Goal: Task Accomplishment & Management: Manage account settings

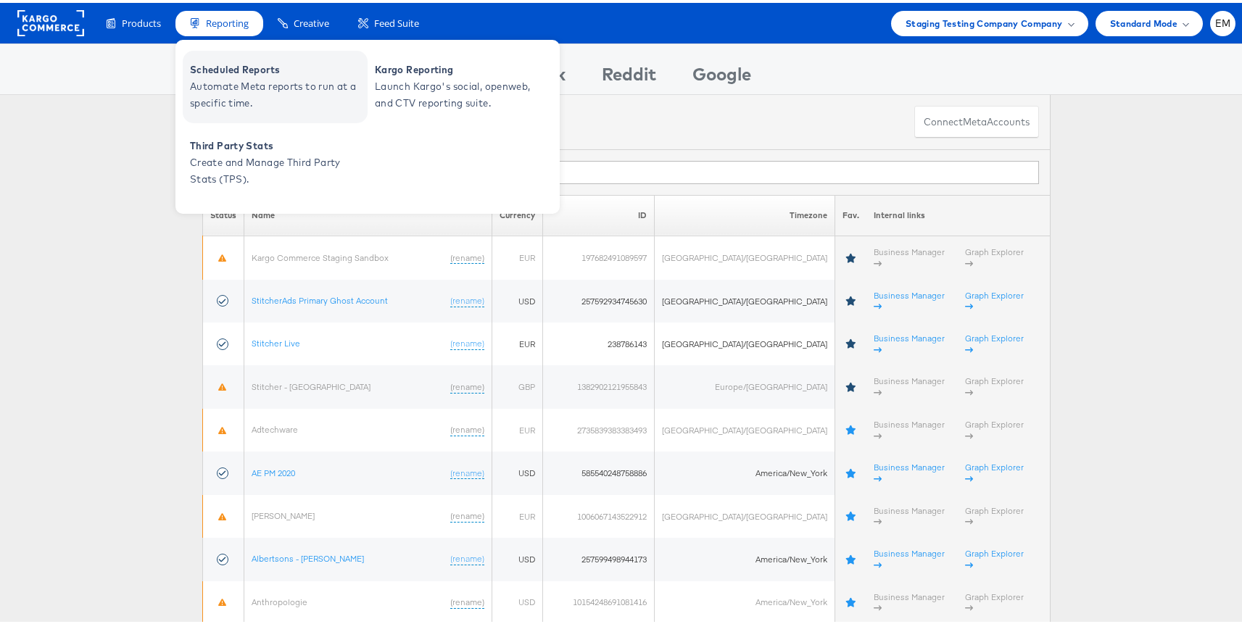
click at [239, 76] on span "Automate Meta reports to run at a specific time." at bounding box center [277, 91] width 174 height 33
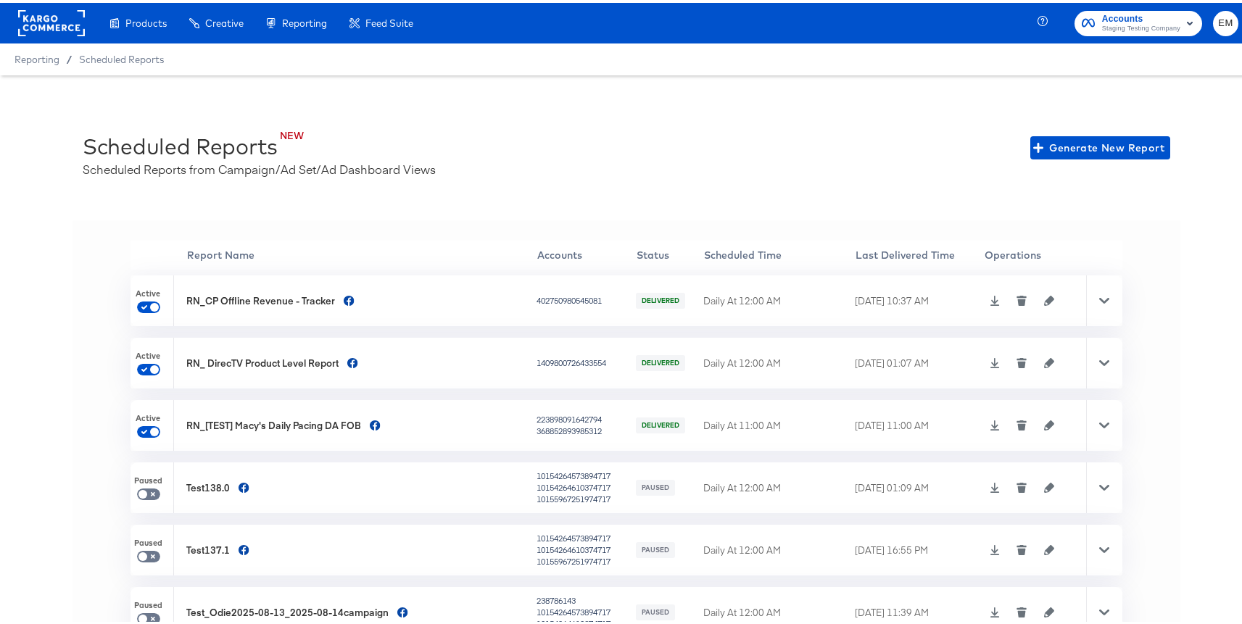
click at [1099, 302] on icon at bounding box center [1104, 298] width 10 height 10
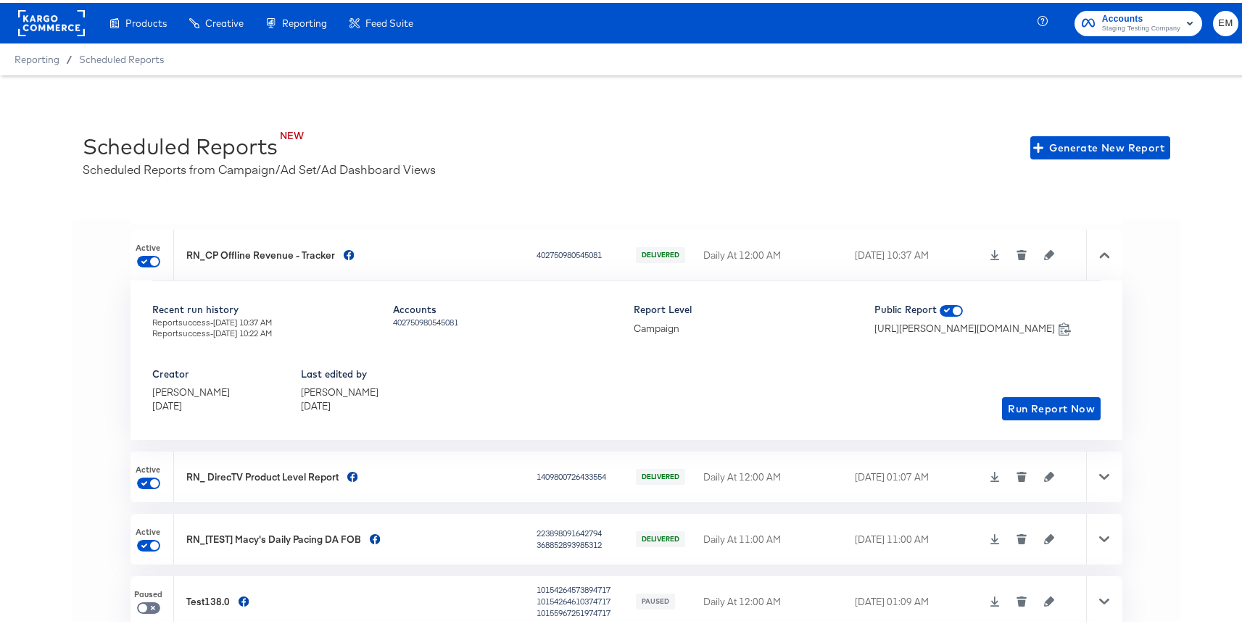
scroll to position [54, 0]
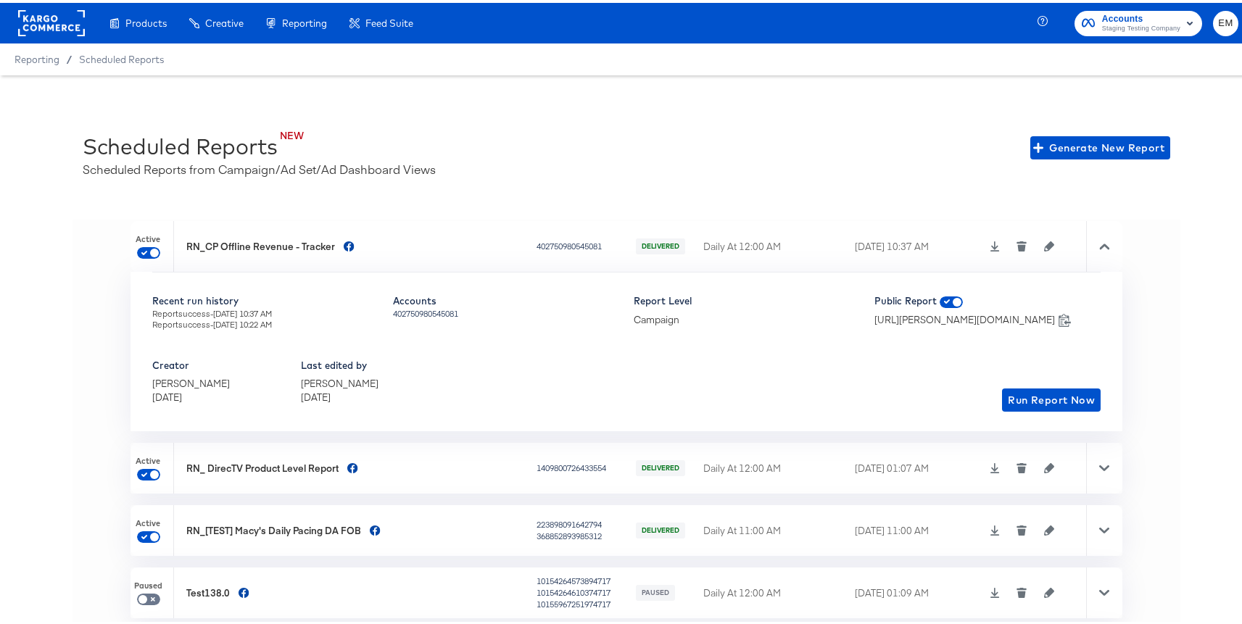
click at [1044, 244] on icon "button" at bounding box center [1049, 244] width 10 height 10
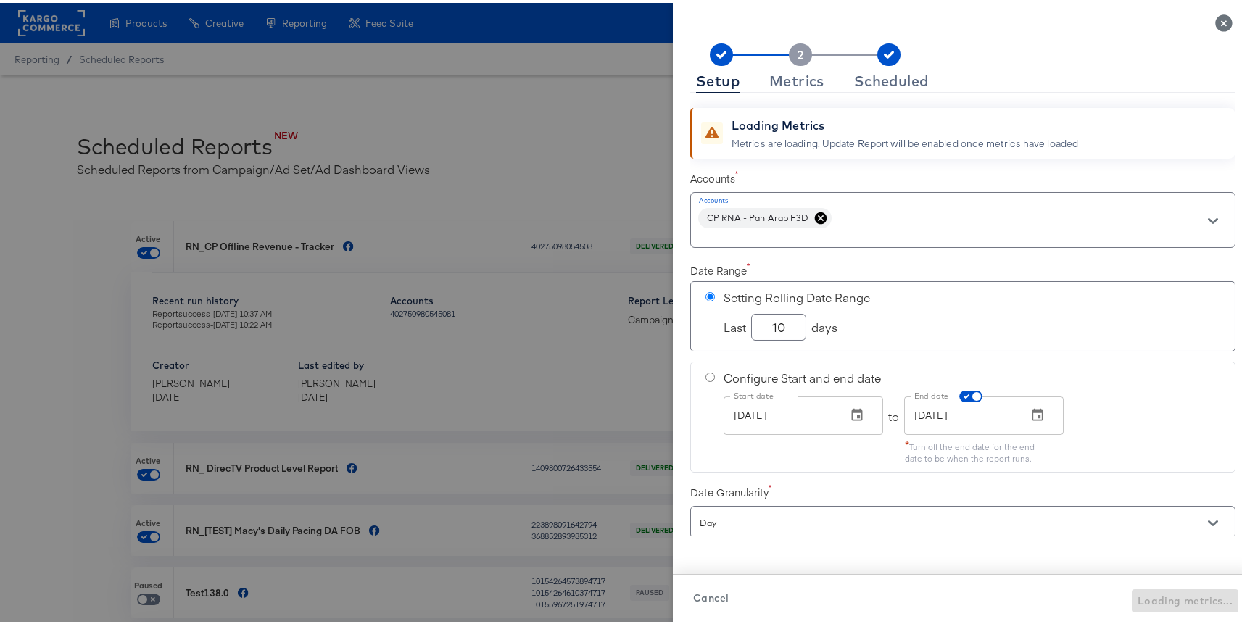
checkbox input "true"
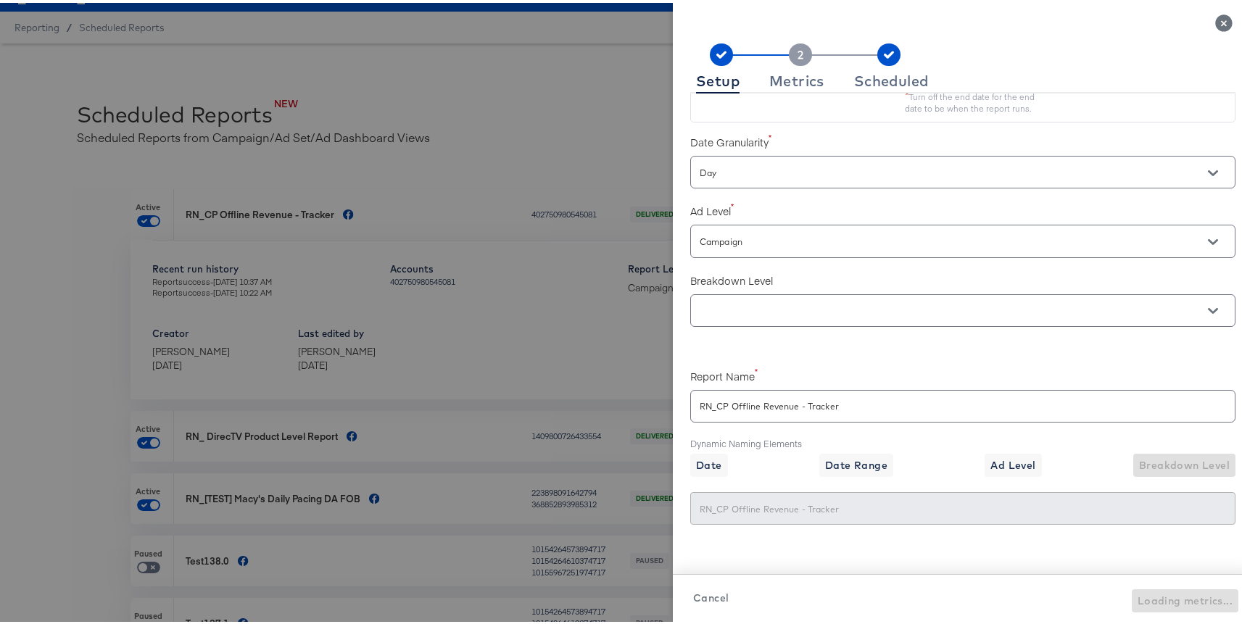
scroll to position [359, 0]
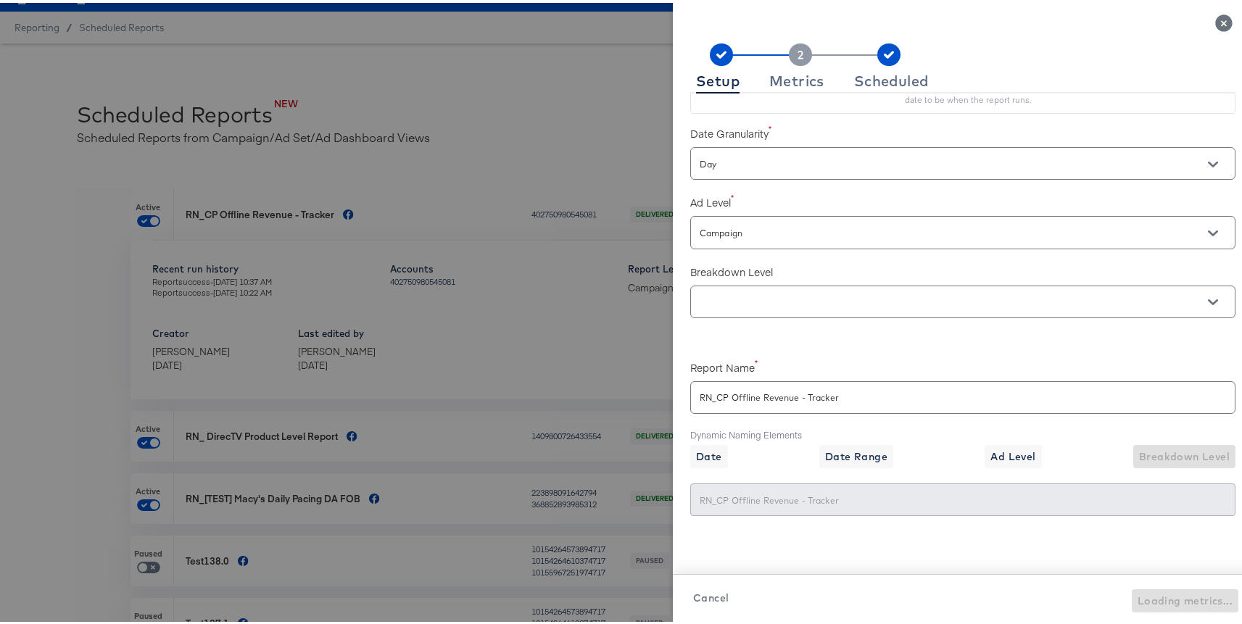
click at [546, 133] on div at bounding box center [626, 312] width 1253 height 624
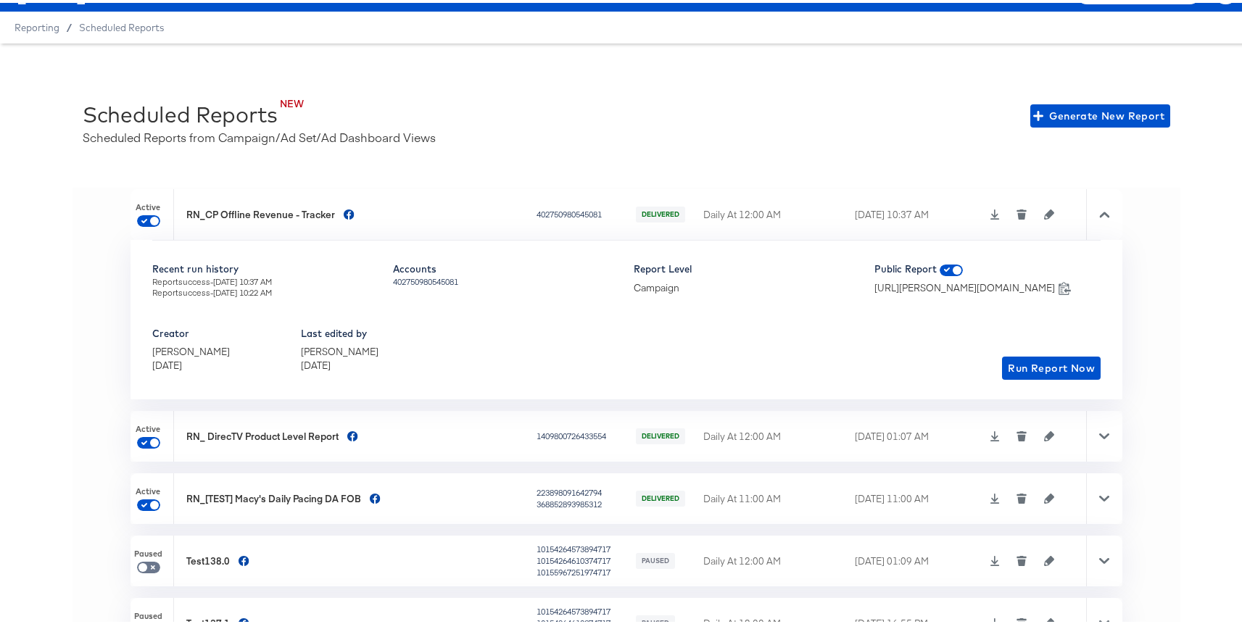
scroll to position [0, 0]
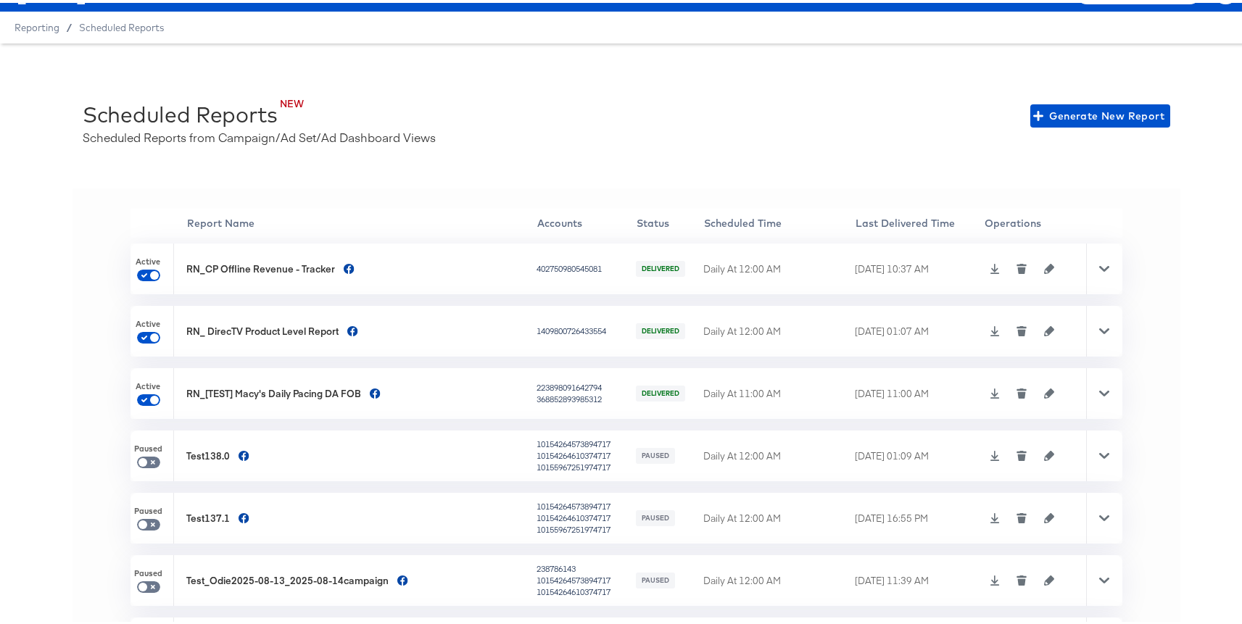
checkbox input "true"
checkbox input "false"
checkbox input "true"
checkbox input "false"
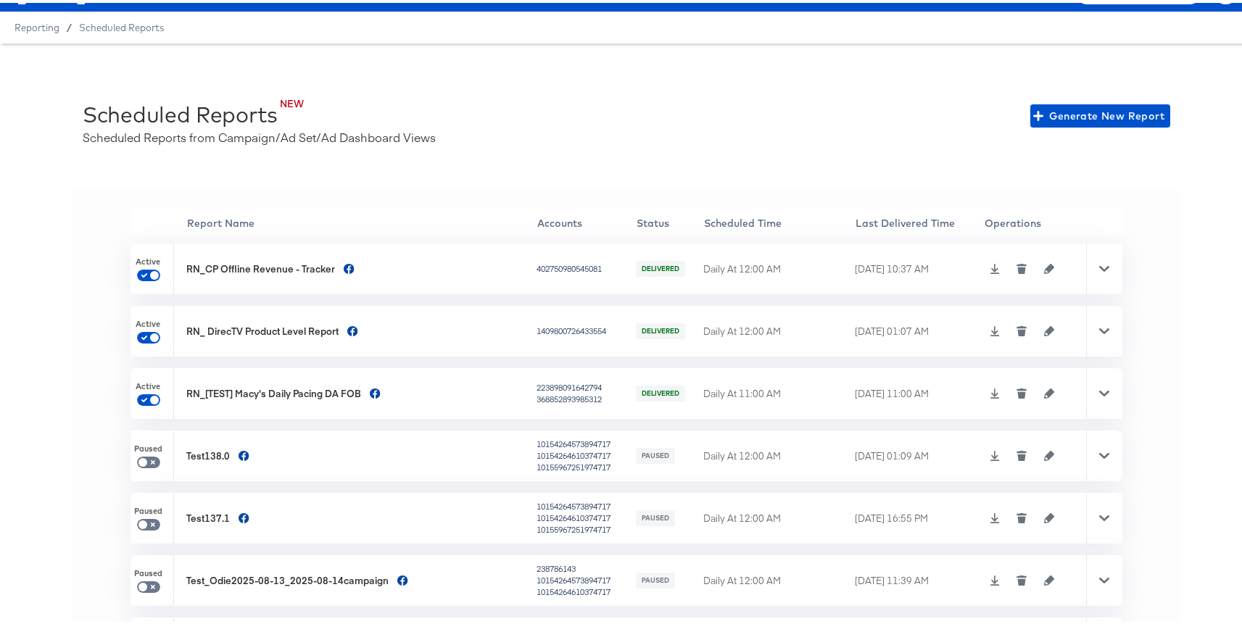
checkbox input "true"
checkbox input "false"
